Goal: Task Accomplishment & Management: Use online tool/utility

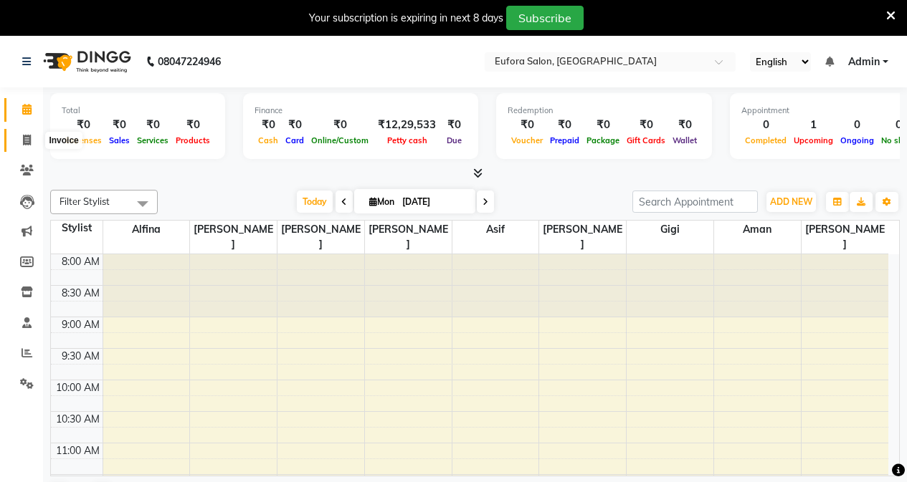
click at [29, 136] on icon at bounding box center [27, 140] width 8 height 11
select select "service"
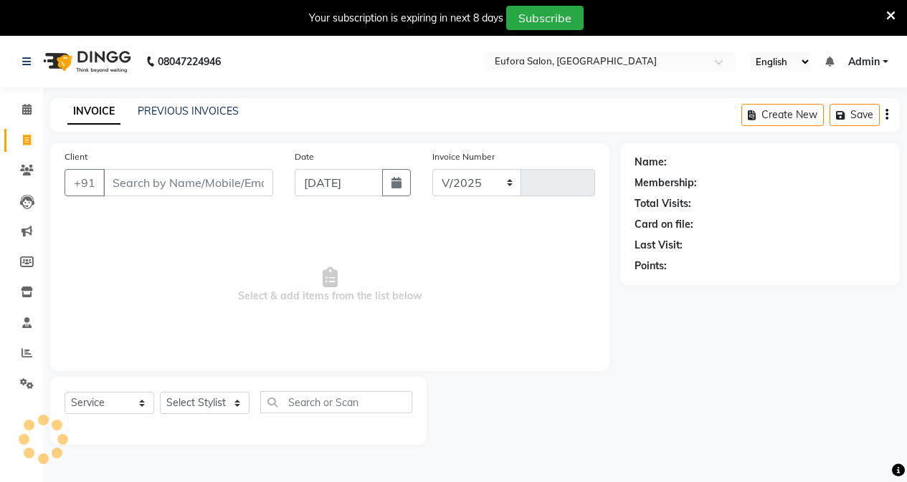
select select "6684"
type input "0644"
click at [32, 135] on span at bounding box center [26, 141] width 25 height 16
select select "service"
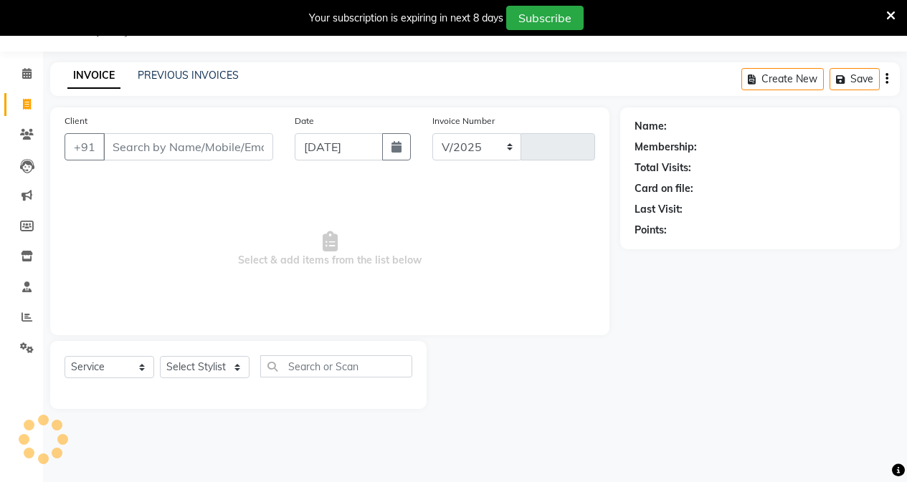
select select "6684"
type input "0644"
